Goal: Find specific page/section

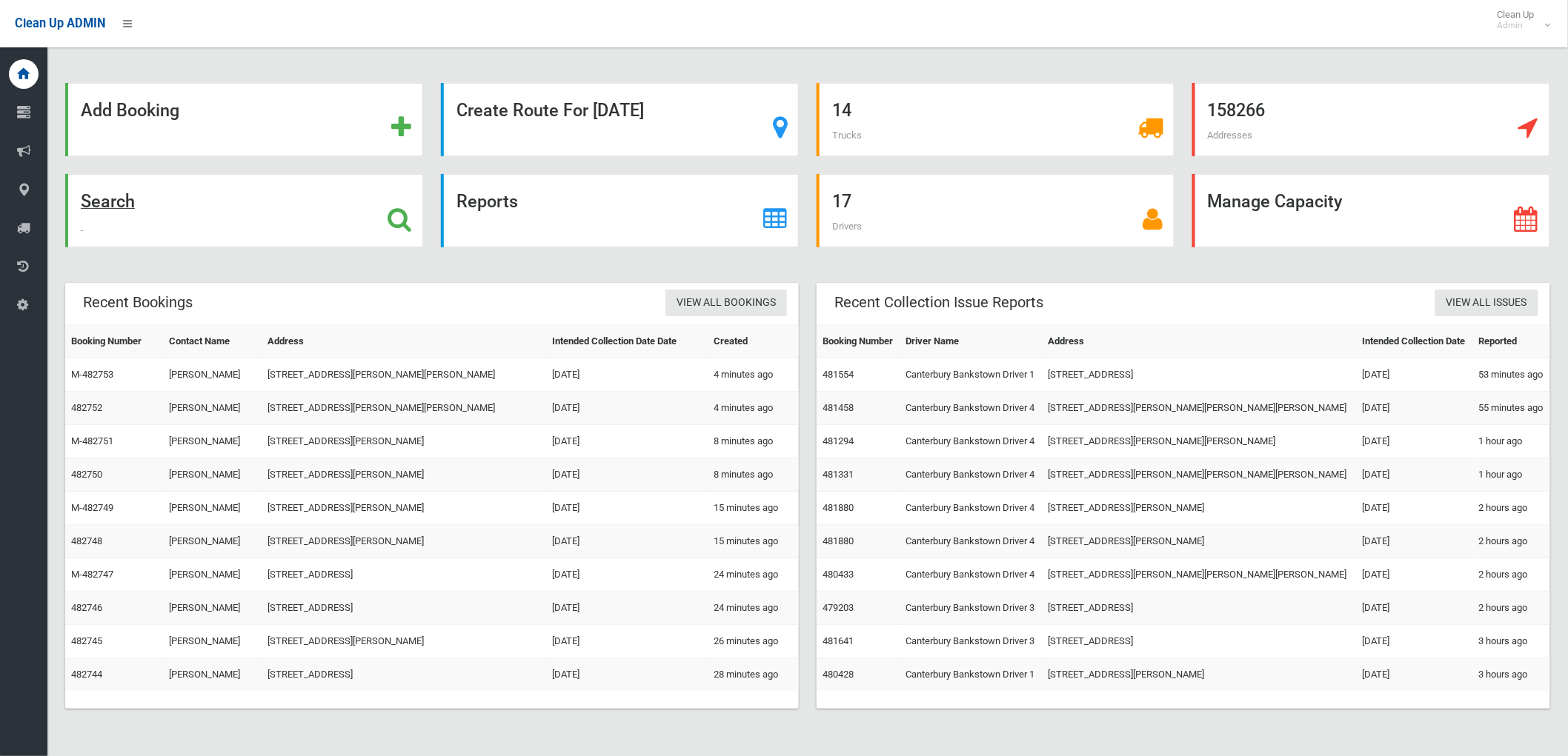
click at [235, 219] on div "Search" at bounding box center [244, 210] width 358 height 73
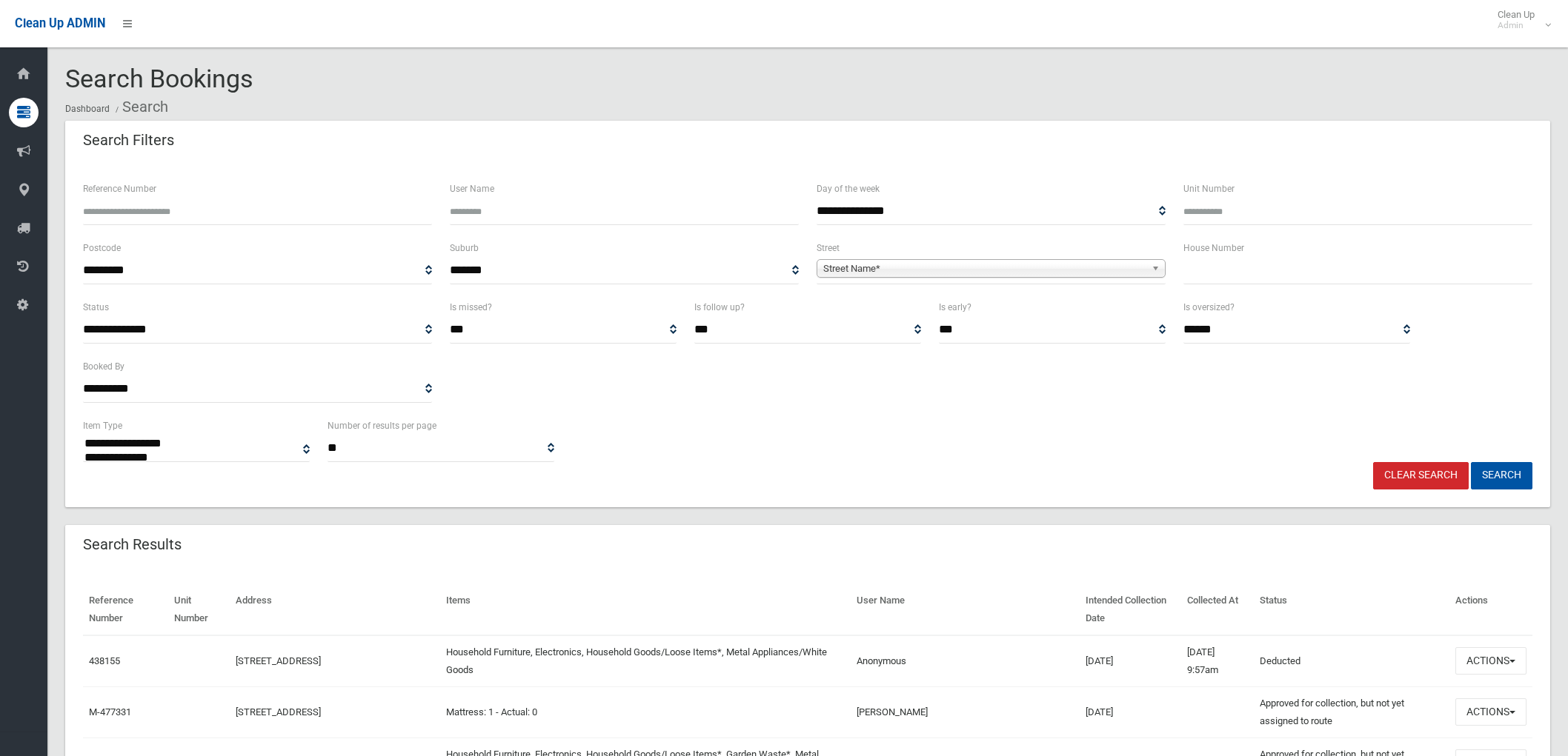
select select
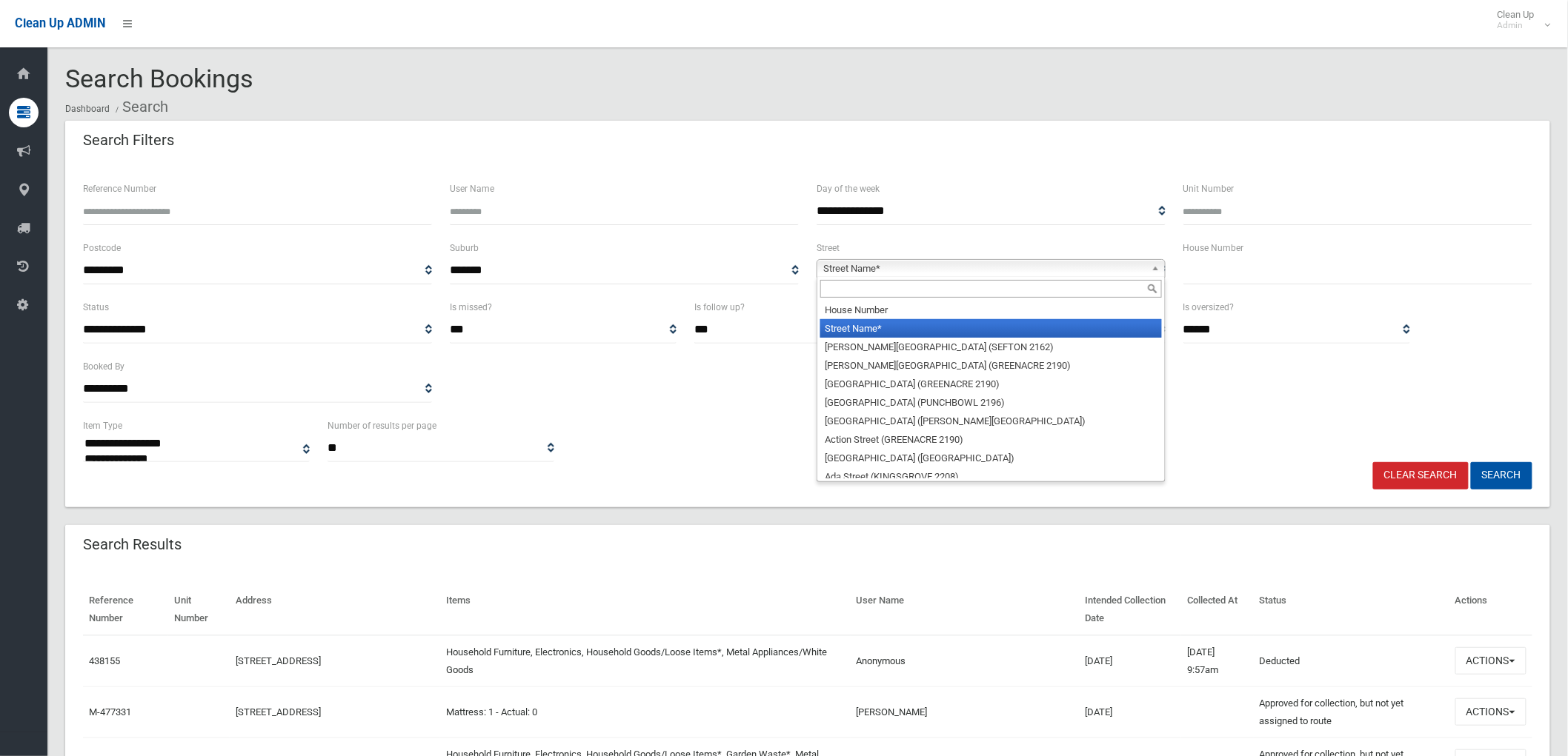
click at [1094, 271] on span "Street Name*" at bounding box center [984, 269] width 322 height 18
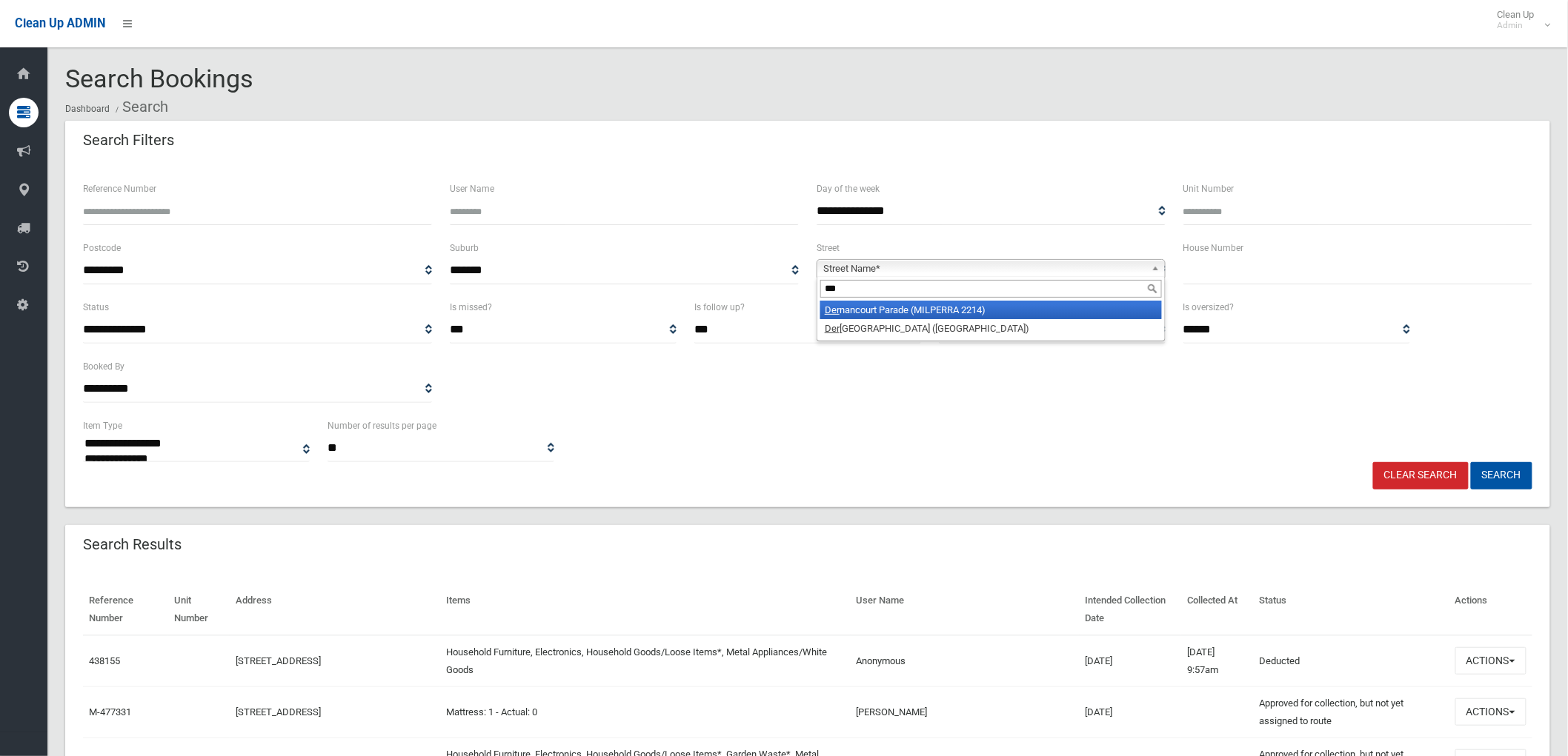
type input "***"
drag, startPoint x: 990, startPoint y: 309, endPoint x: 1005, endPoint y: 309, distance: 15.0
click at [989, 309] on li "Der nancourt Parade (MILPERRA 2214)" at bounding box center [991, 310] width 342 height 19
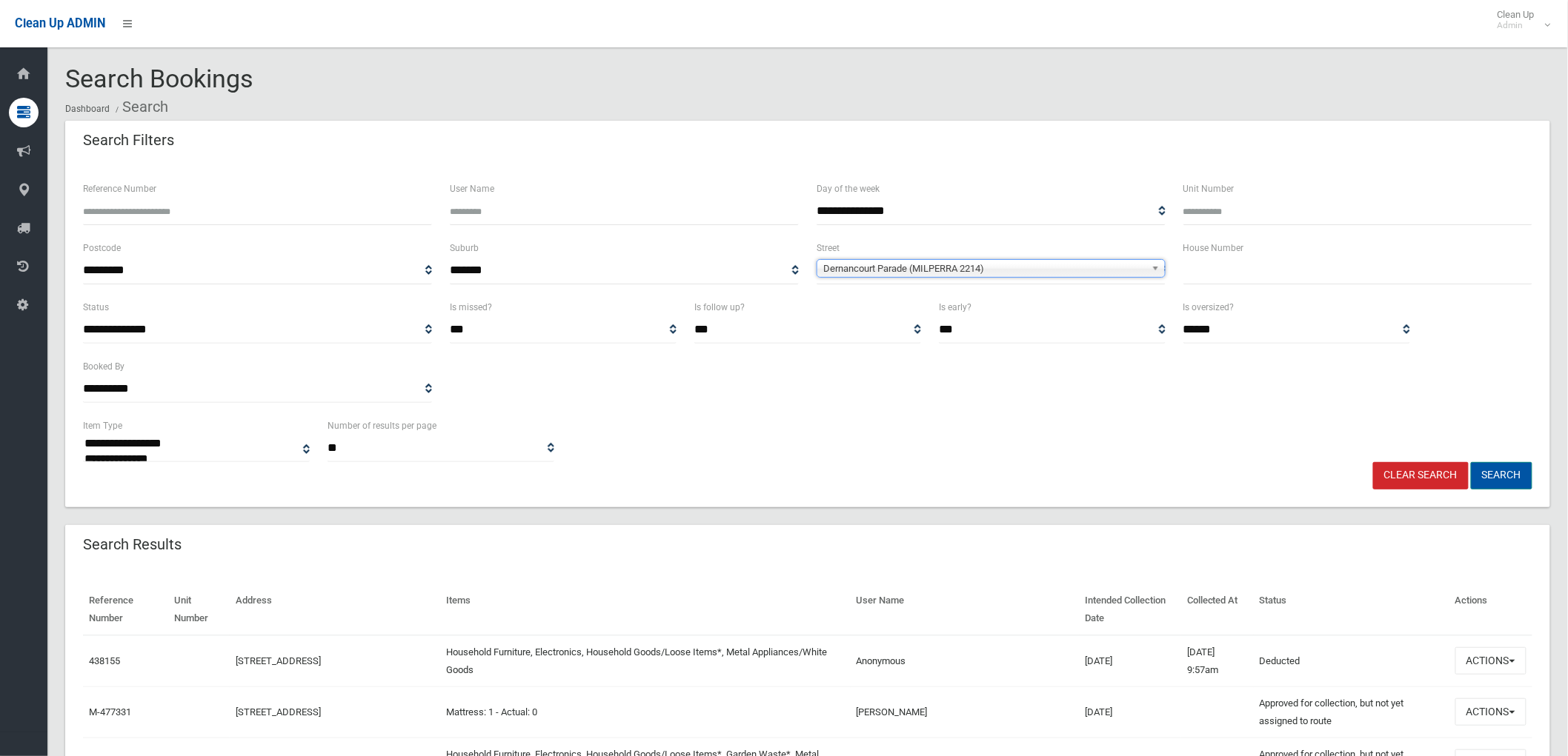
click at [1487, 463] on button "Search" at bounding box center [1501, 476] width 61 height 28
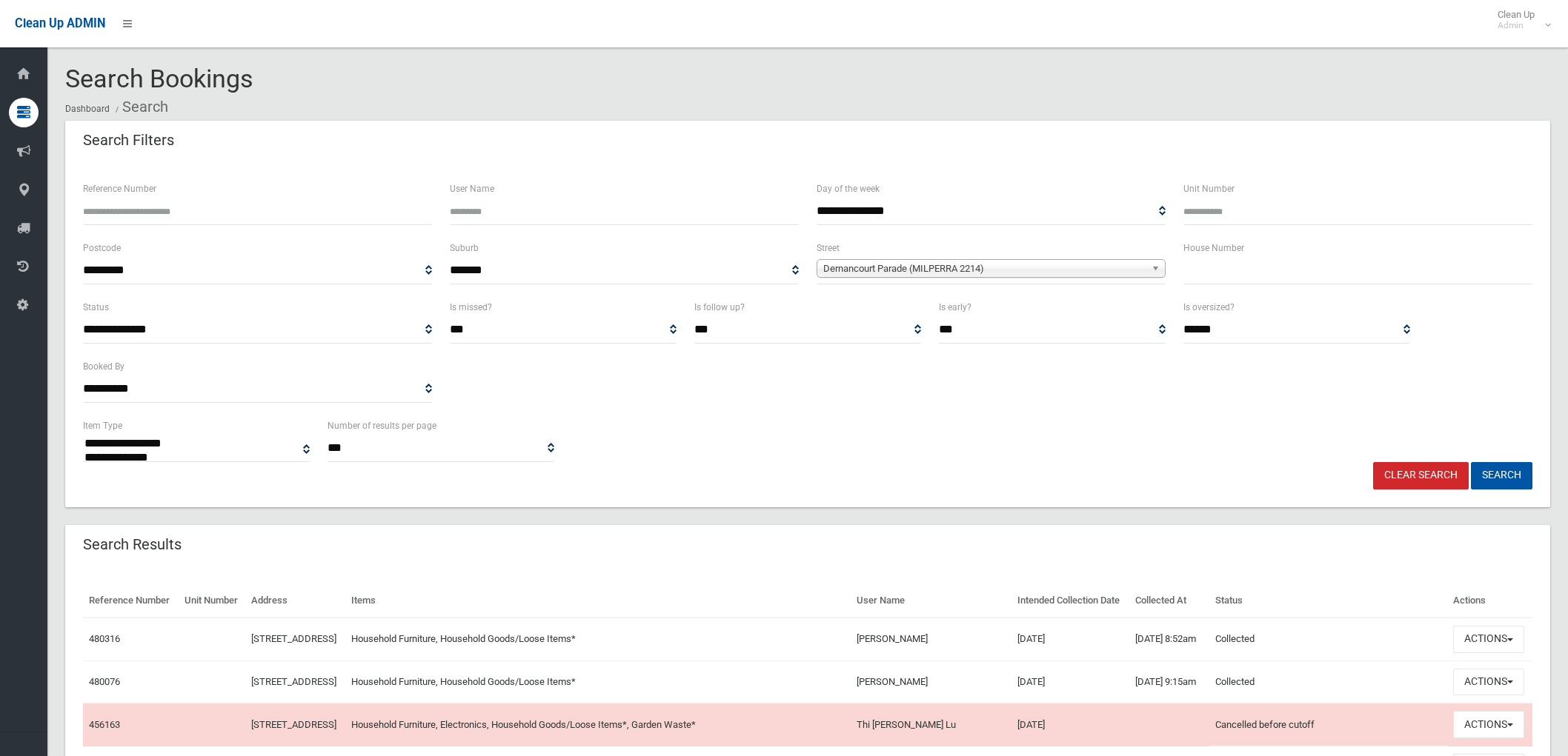
select select
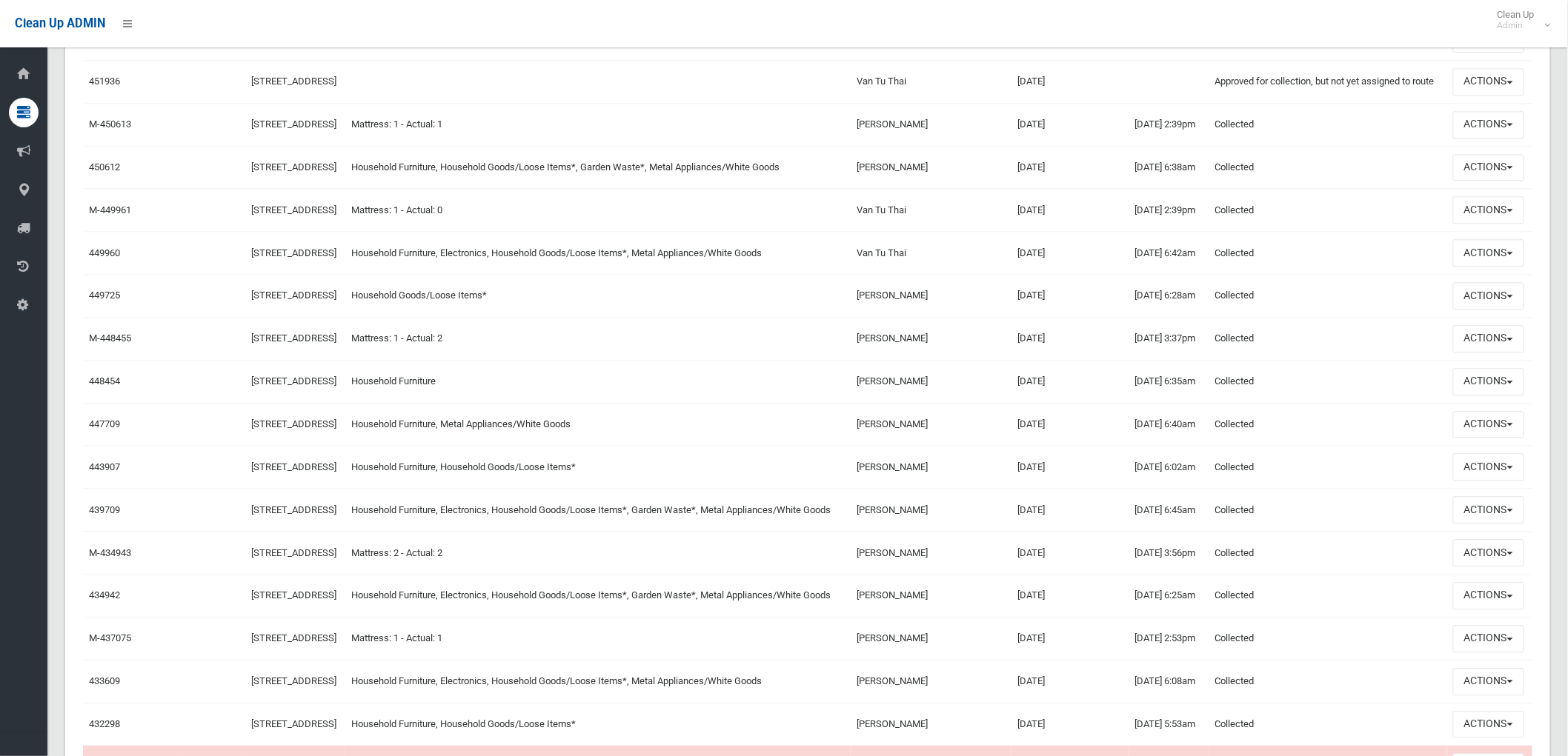
scroll to position [1317, 0]
